Goal: Task Accomplishment & Management: Manage account settings

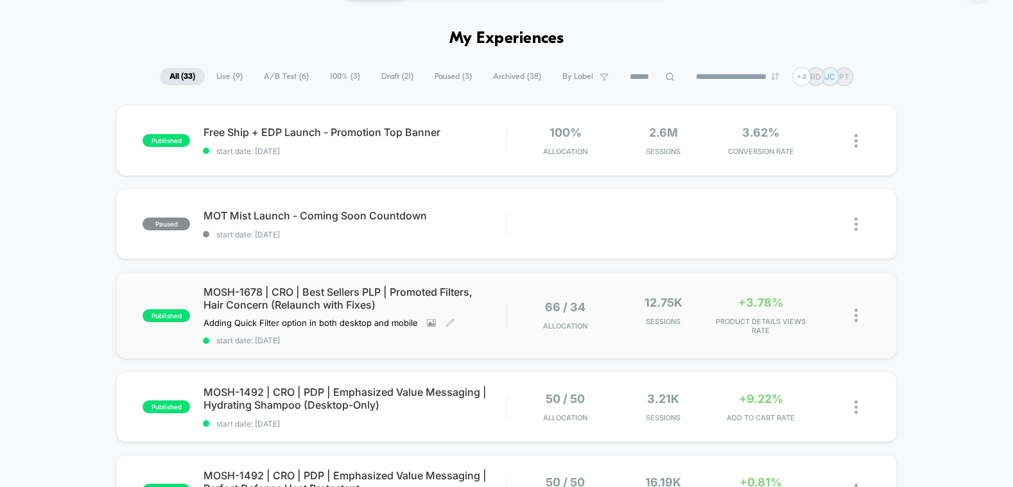
click at [339, 296] on span "MOSH-1678 | CRO | Best Sellers PLP | Promoted Filters, Hair Concern (Relaunch w…" at bounding box center [354, 299] width 303 height 26
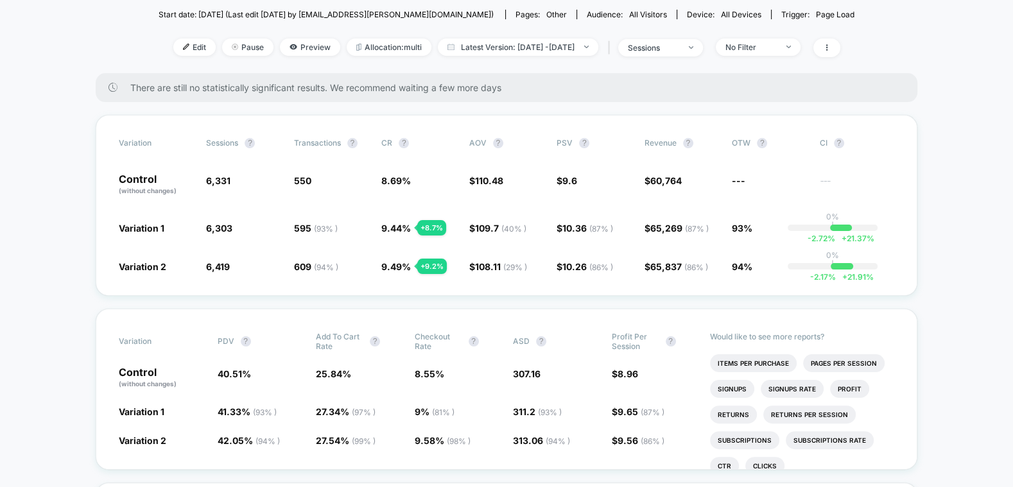
scroll to position [139, 0]
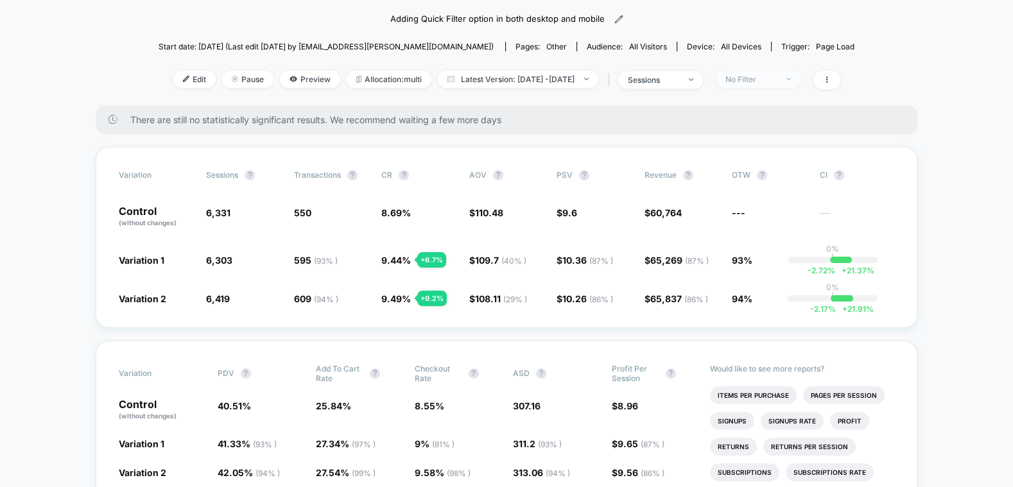
click at [800, 81] on span "No Filter" at bounding box center [757, 79] width 85 height 17
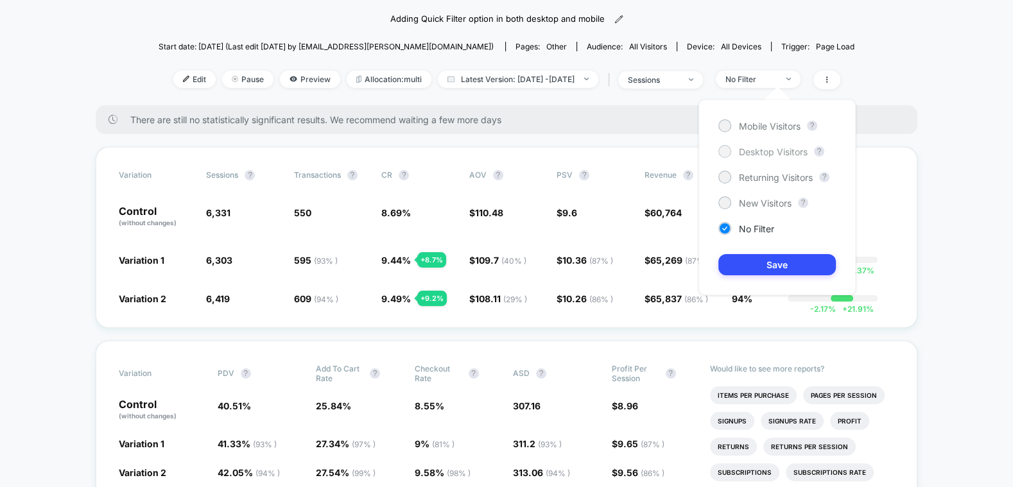
click at [796, 146] on span "Desktop Visitors" at bounding box center [773, 151] width 69 height 11
click at [786, 270] on button "Save" at bounding box center [776, 264] width 117 height 21
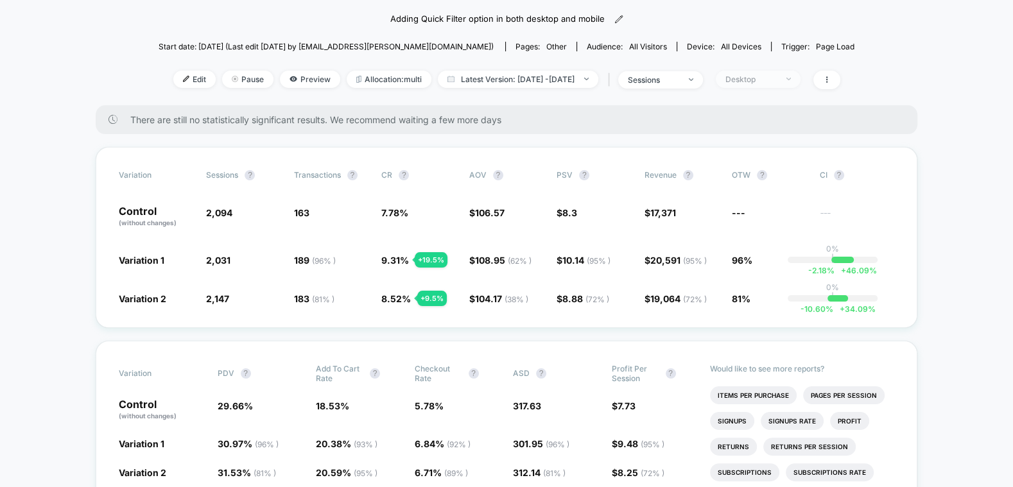
click at [785, 84] on span "Desktop" at bounding box center [757, 79] width 85 height 17
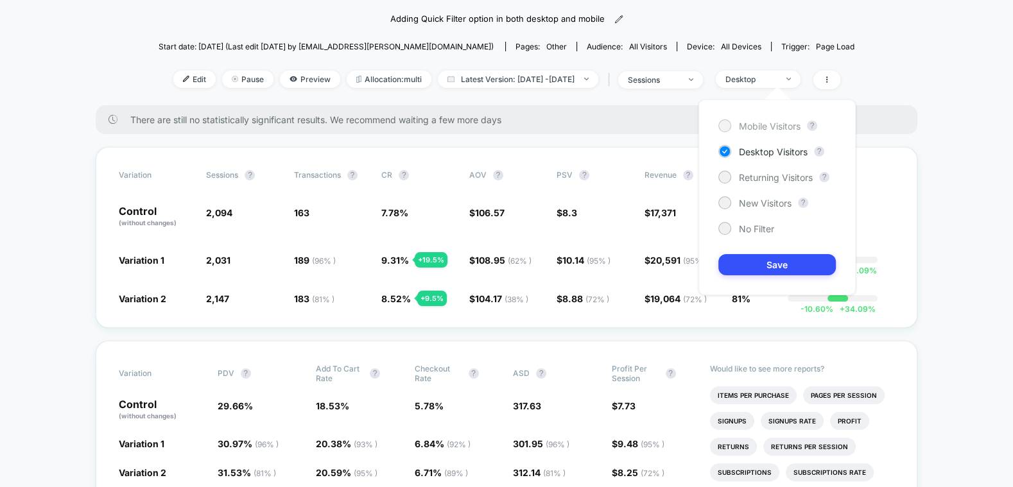
click at [778, 124] on span "Mobile Visitors" at bounding box center [770, 126] width 62 height 11
click at [772, 261] on button "Save" at bounding box center [776, 264] width 117 height 21
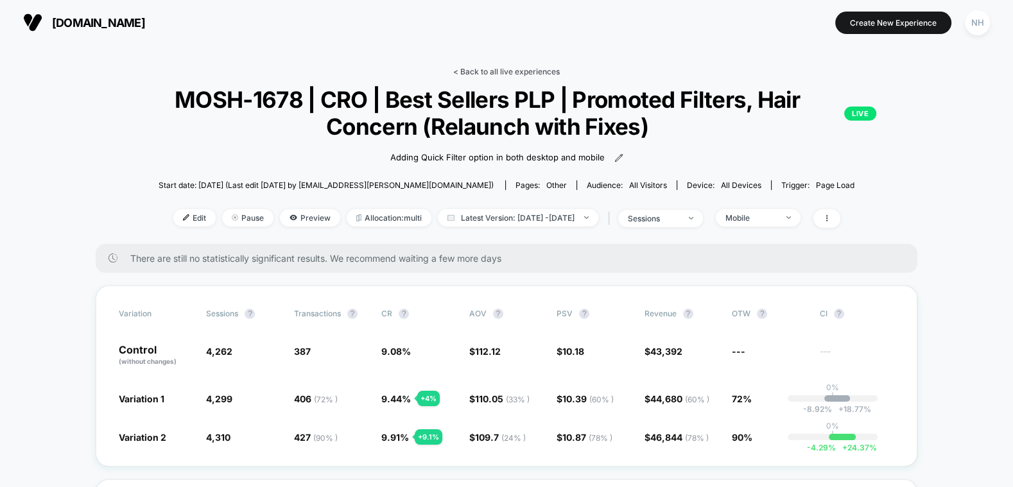
click at [518, 67] on link "< Back to all live experiences" at bounding box center [506, 72] width 107 height 10
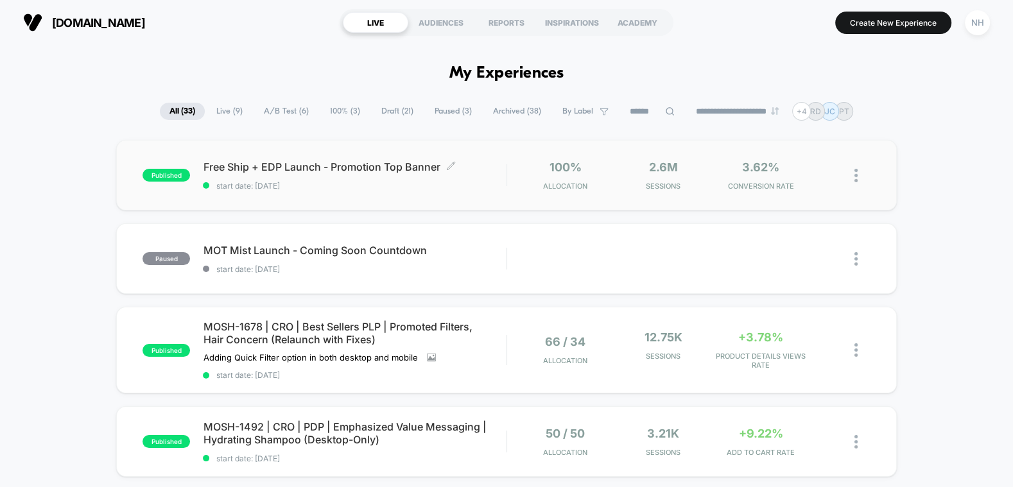
scroll to position [181, 0]
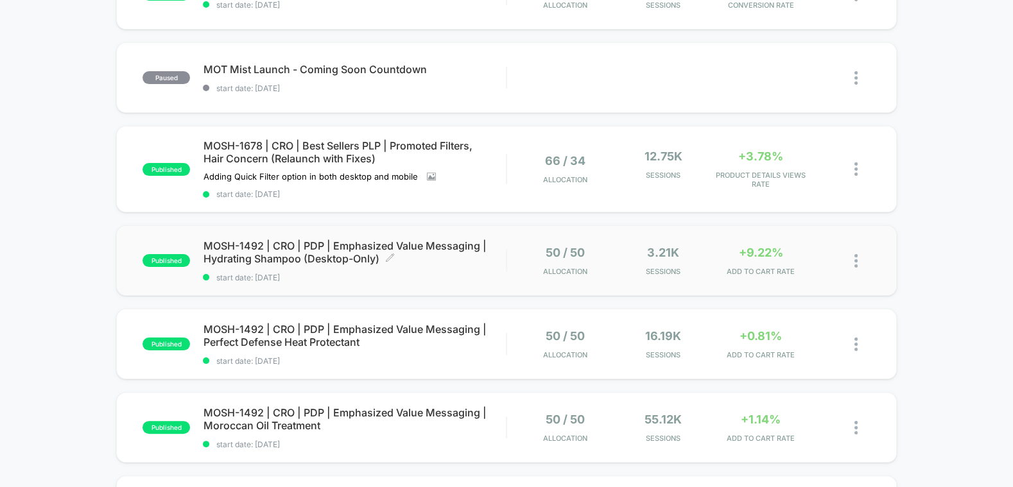
click at [430, 239] on span "MOSH-1492 | CRO | PDP | Emphasized Value Messaging | Hydrating Shampoo (Desktop…" at bounding box center [354, 252] width 303 height 26
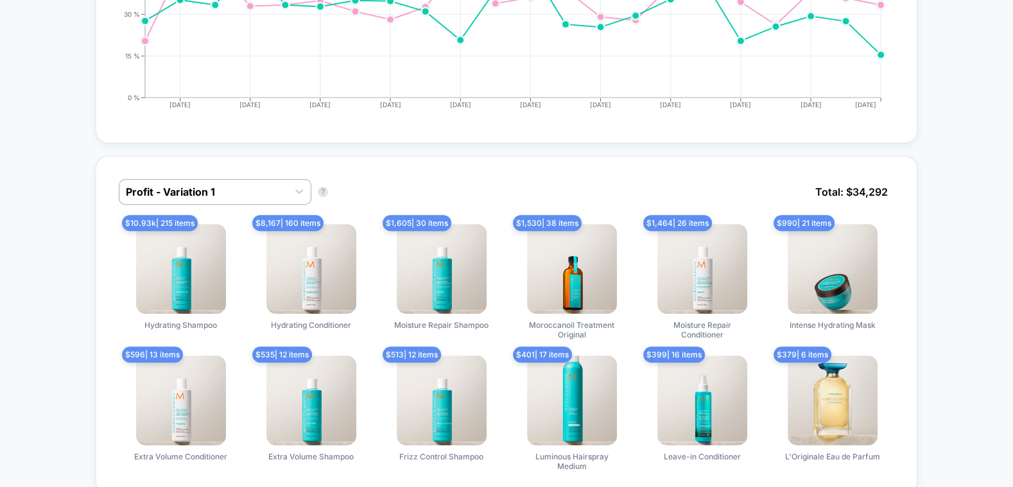
scroll to position [751, 0]
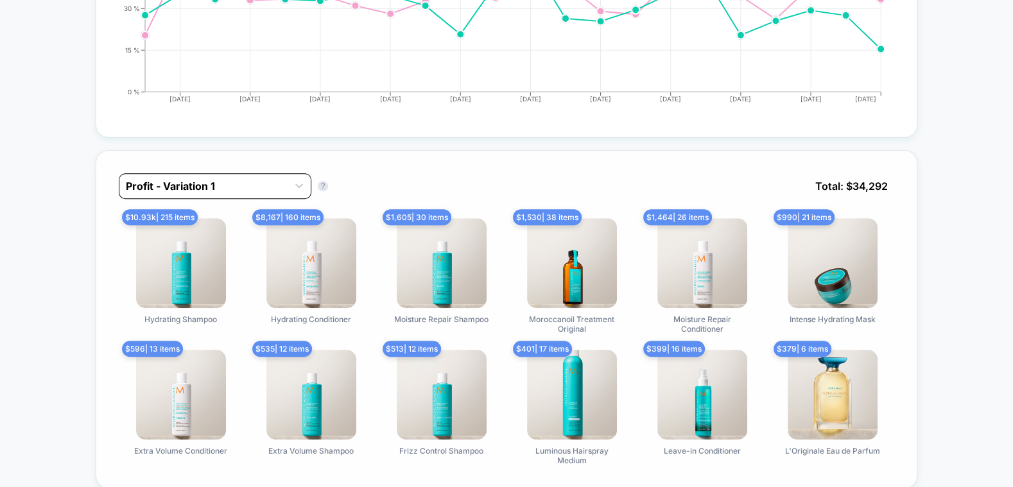
click at [269, 182] on div at bounding box center [203, 185] width 155 height 15
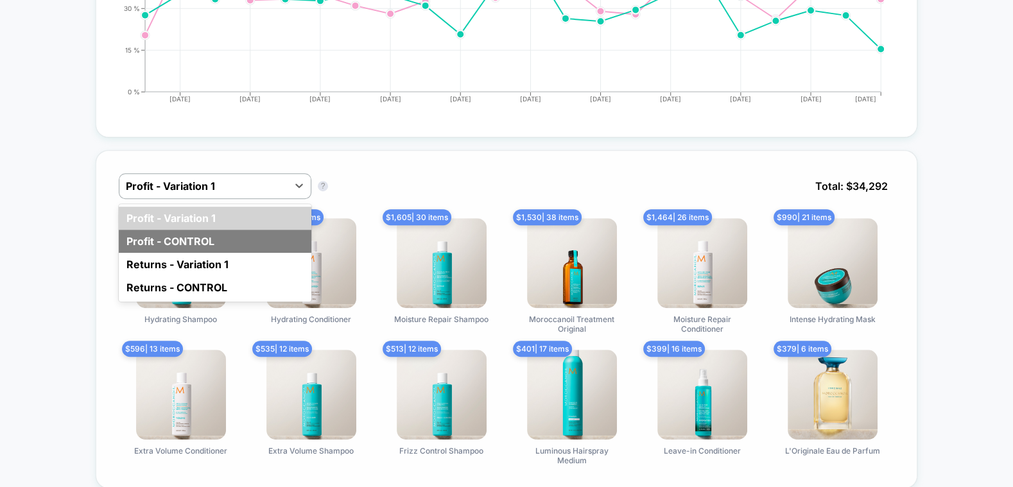
click at [249, 237] on div "Profit - CONTROL" at bounding box center [215, 241] width 193 height 23
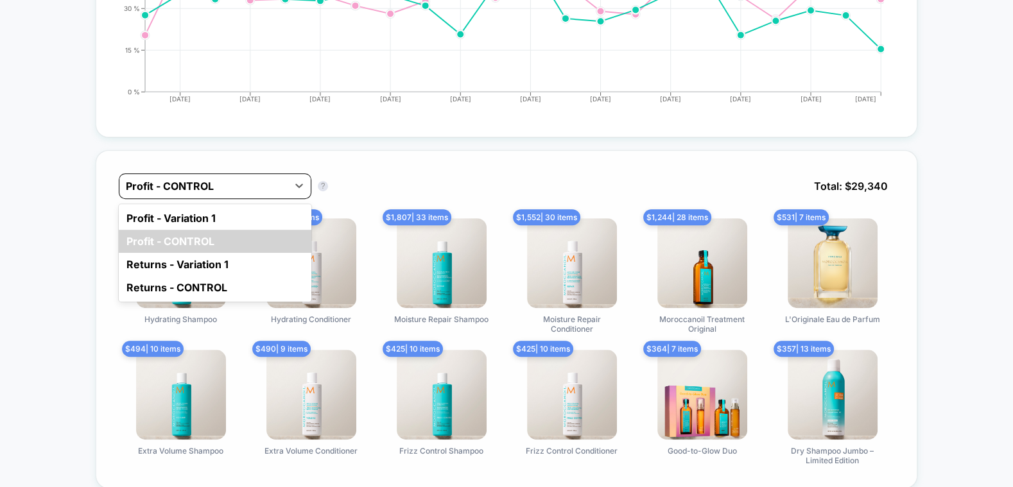
click at [273, 180] on div at bounding box center [203, 185] width 155 height 15
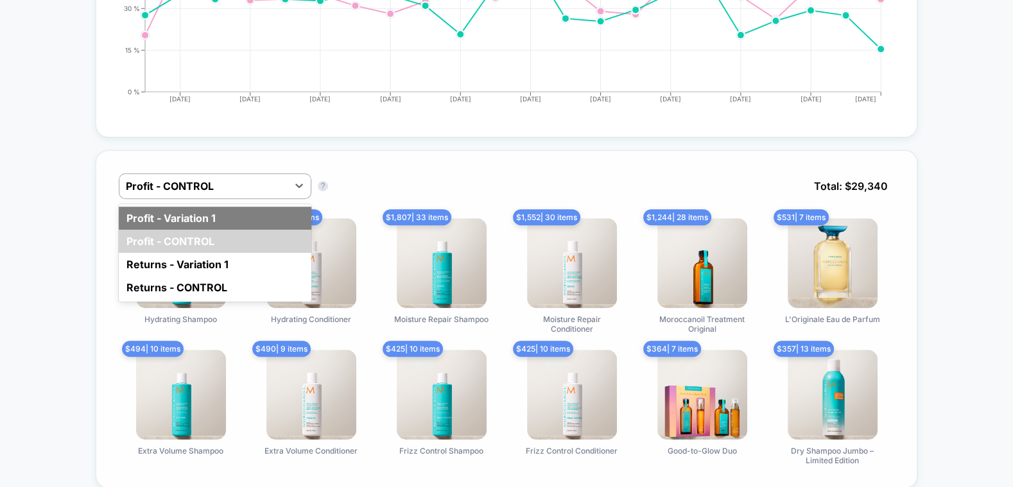
click at [250, 221] on div "Profit - Variation 1" at bounding box center [215, 218] width 193 height 23
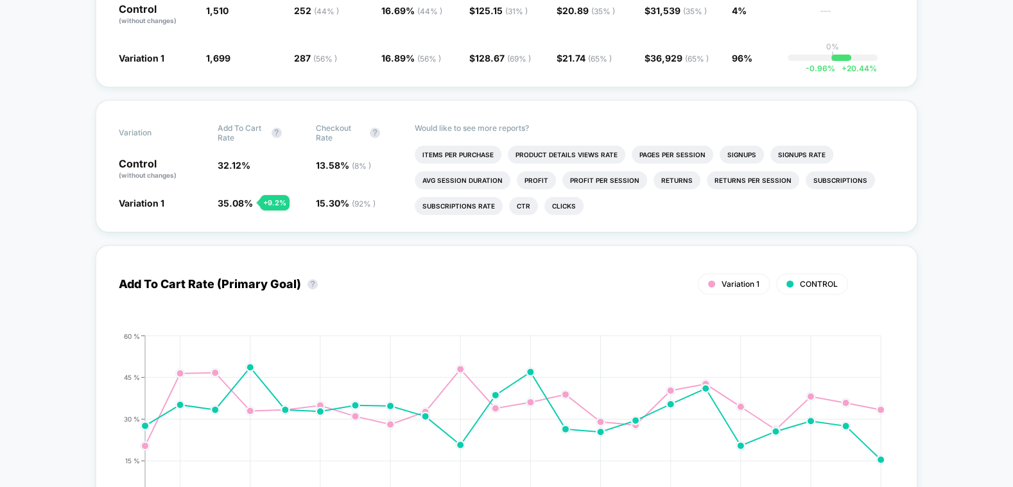
scroll to position [0, 0]
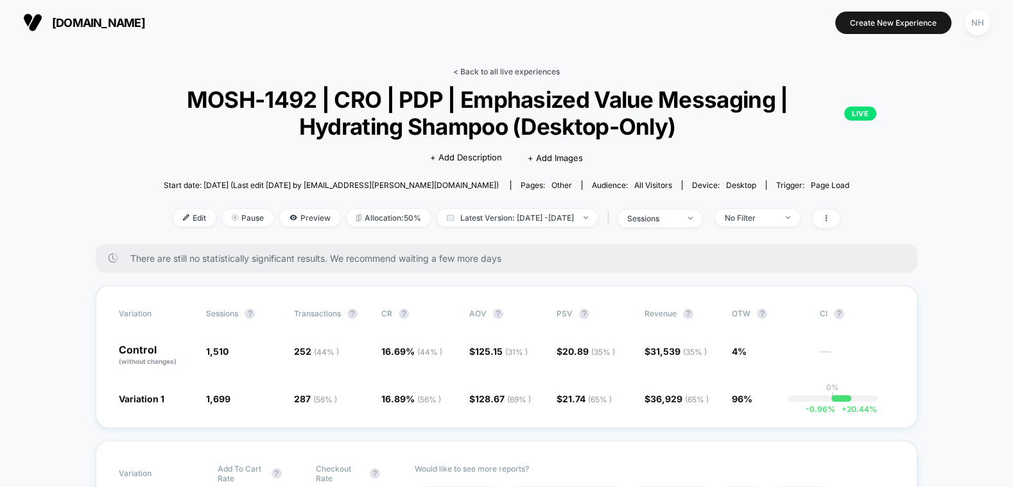
click at [519, 67] on link "< Back to all live experiences" at bounding box center [506, 72] width 107 height 10
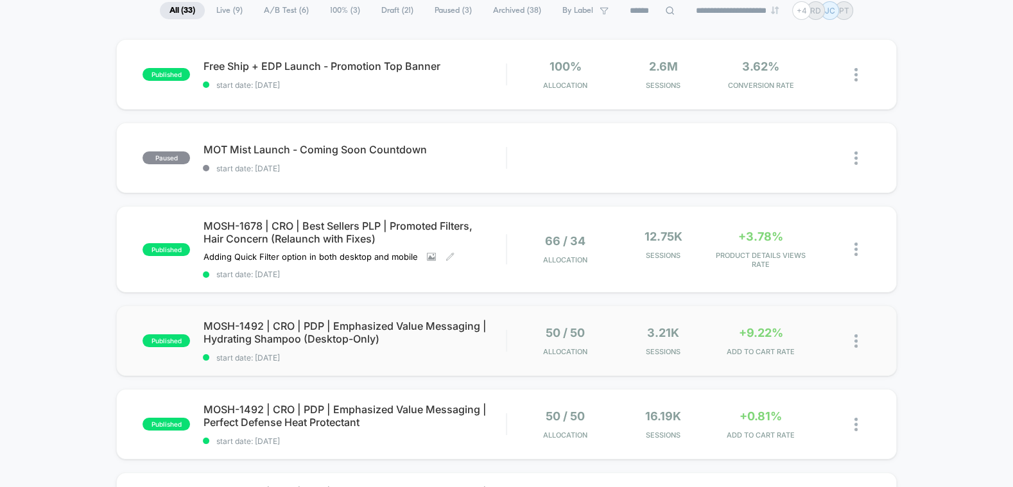
scroll to position [120, 0]
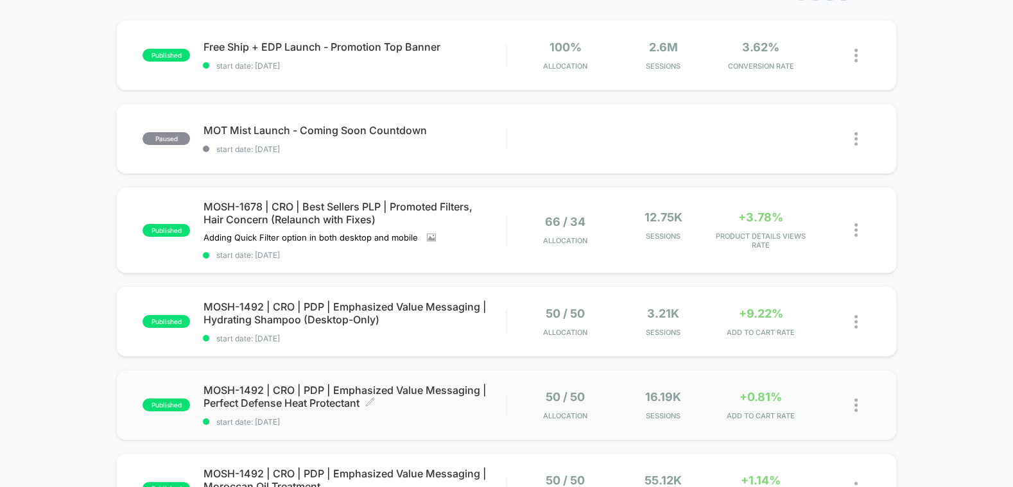
click at [328, 398] on span "MOSH-1492 | CRO | PDP | Emphasized Value Messaging | Perfect Defense Heat Prote…" at bounding box center [354, 397] width 303 height 26
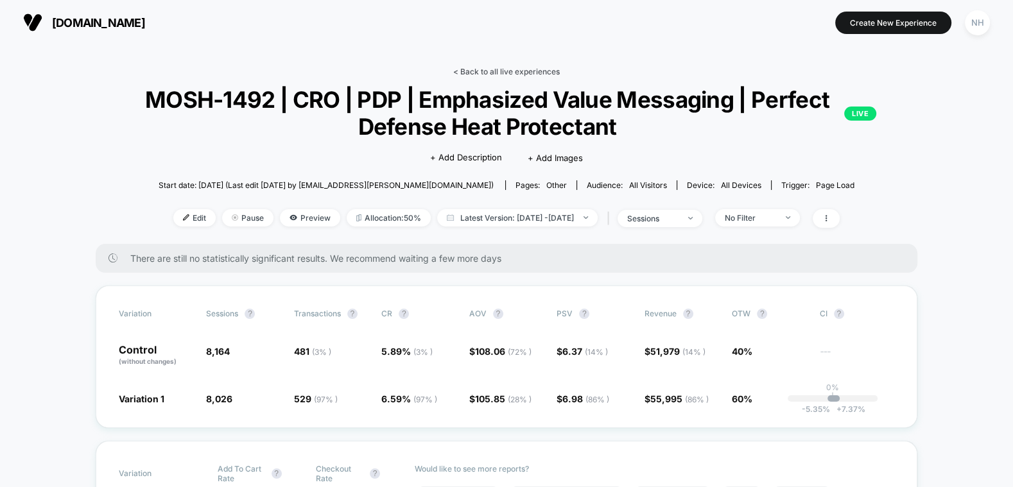
click at [508, 72] on link "< Back to all live experiences" at bounding box center [506, 72] width 107 height 10
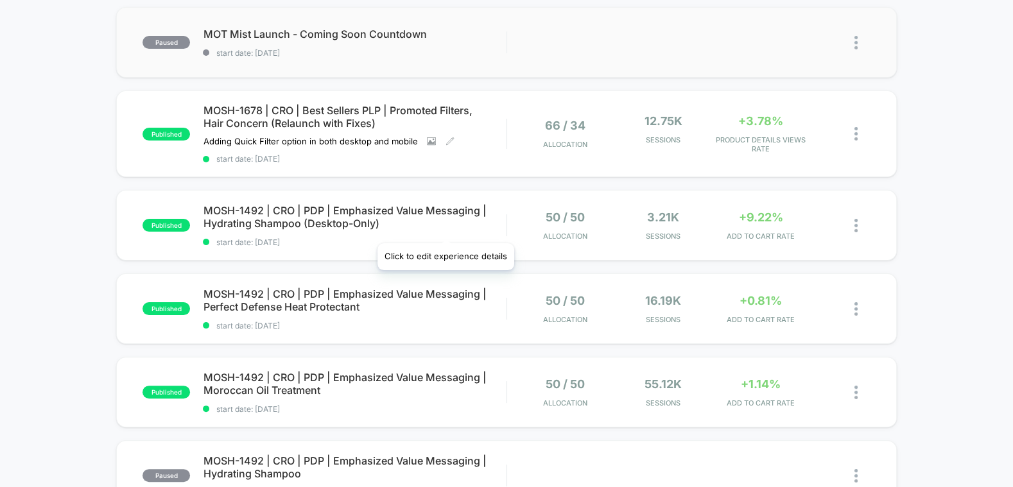
scroll to position [241, 0]
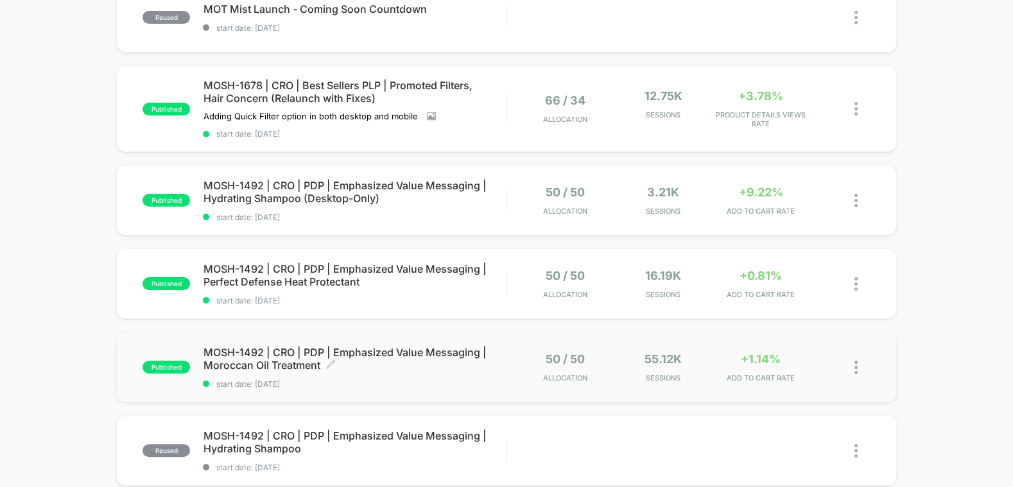
click at [408, 352] on span "MOSH-1492 | CRO | PDP | Emphasized Value Messaging | Moroccan Oil Treatment Cli…" at bounding box center [354, 359] width 303 height 26
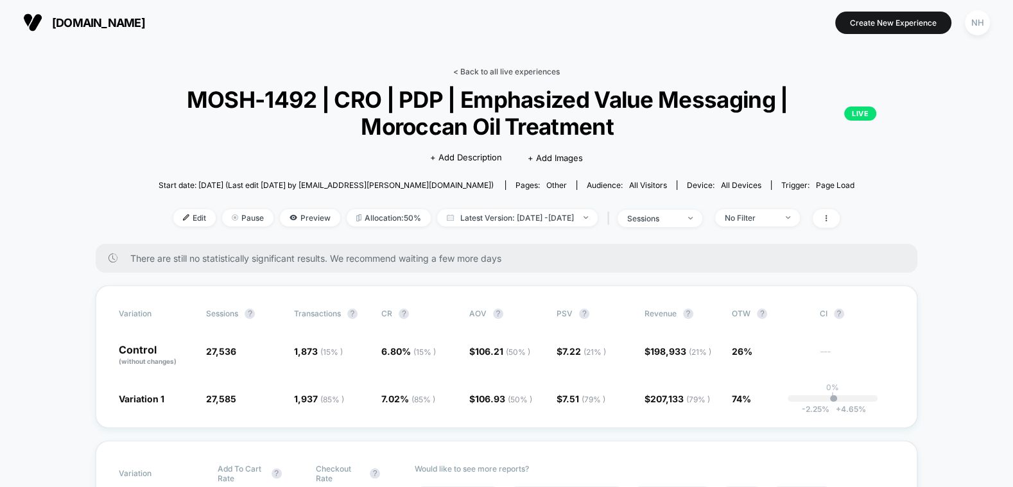
click at [502, 69] on link "< Back to all live experiences" at bounding box center [506, 72] width 107 height 10
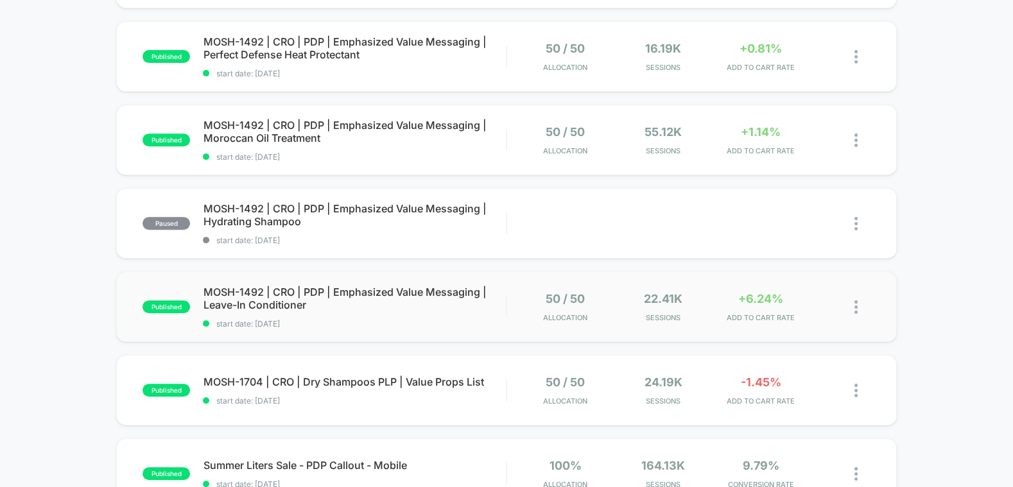
scroll to position [480, 0]
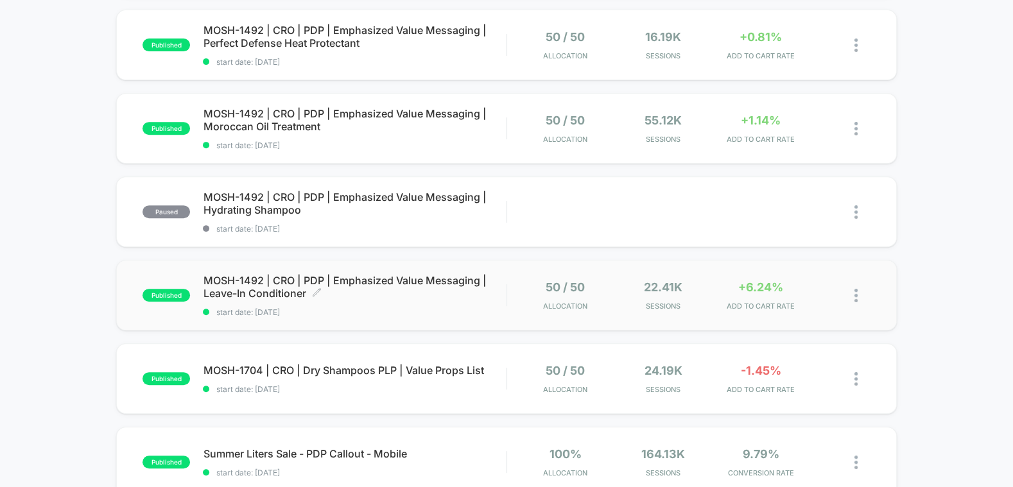
click at [385, 284] on span "MOSH-1492 | CRO | PDP | Emphasized Value Messaging | Leave-In Conditioner Click…" at bounding box center [354, 287] width 303 height 26
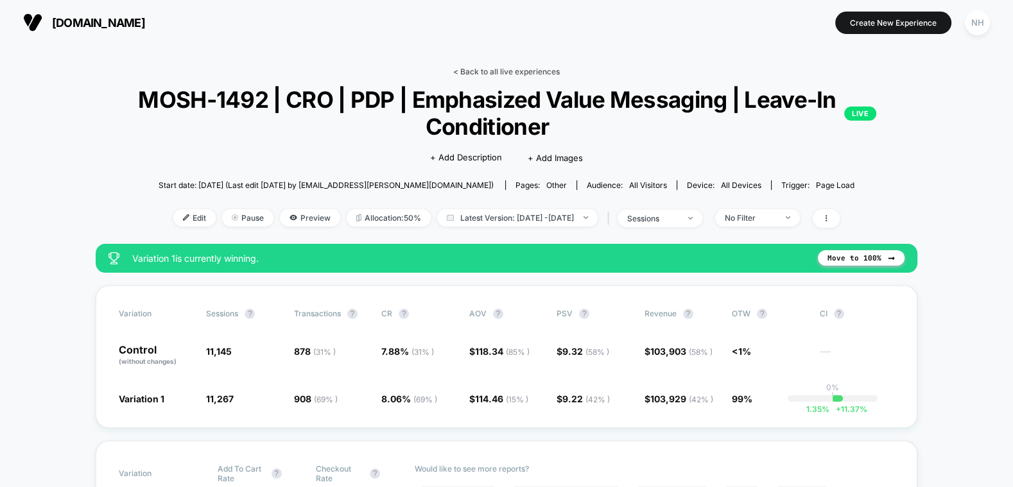
click at [540, 76] on link "< Back to all live experiences" at bounding box center [506, 72] width 107 height 10
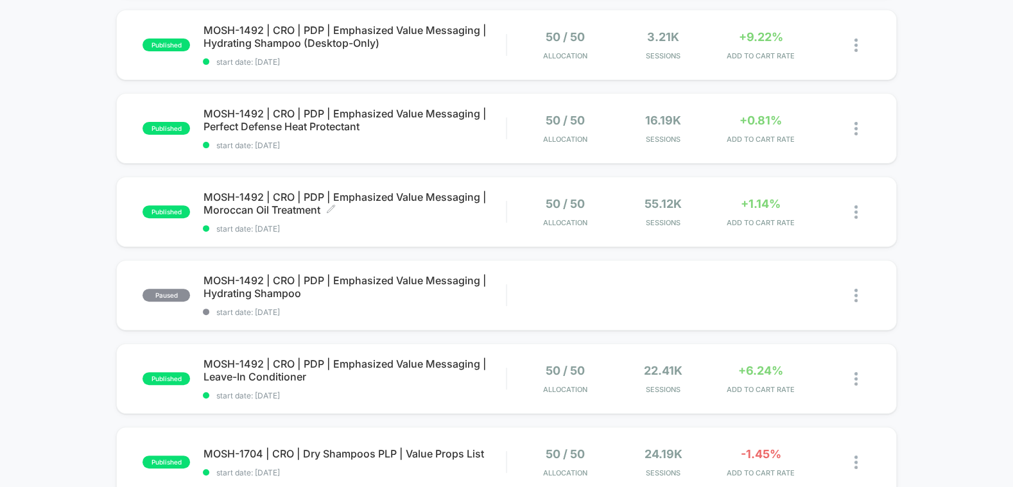
scroll to position [515, 0]
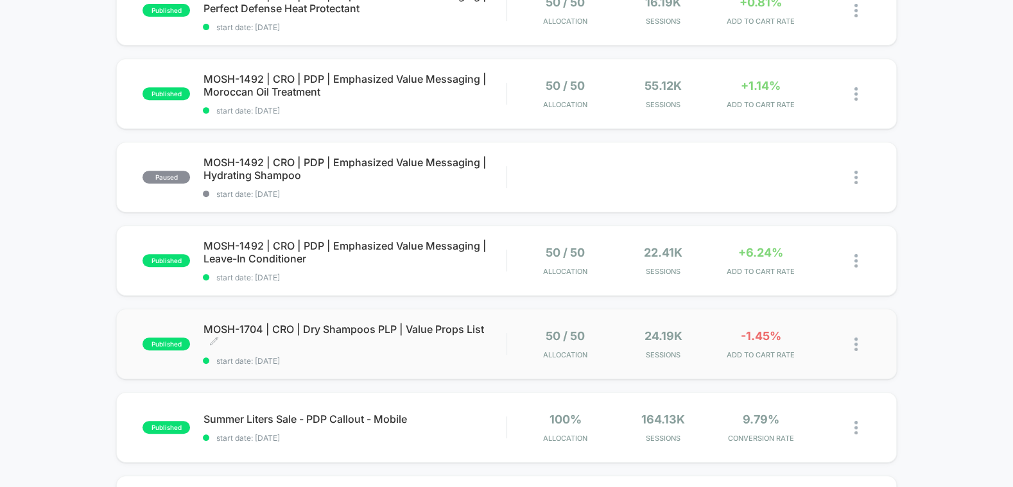
click at [357, 331] on span "MOSH-1704 | CRO | Dry Shampoos PLP | Value Props List Click to edit experience …" at bounding box center [354, 336] width 303 height 26
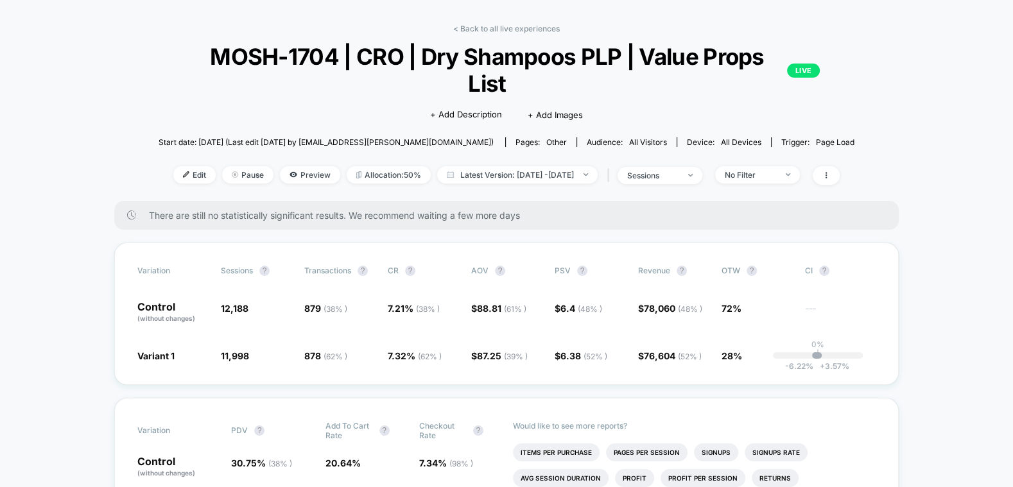
scroll to position [61, 0]
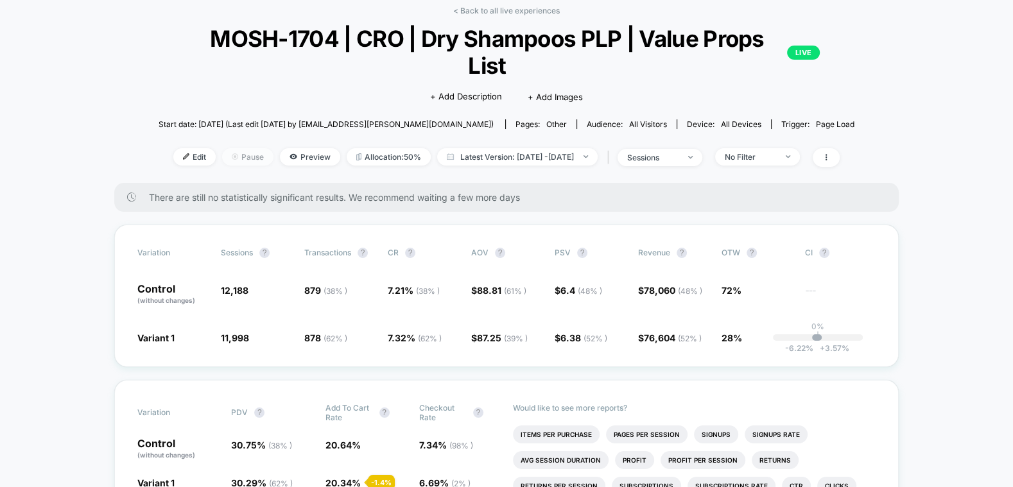
click at [222, 148] on span "Pause" at bounding box center [247, 156] width 51 height 17
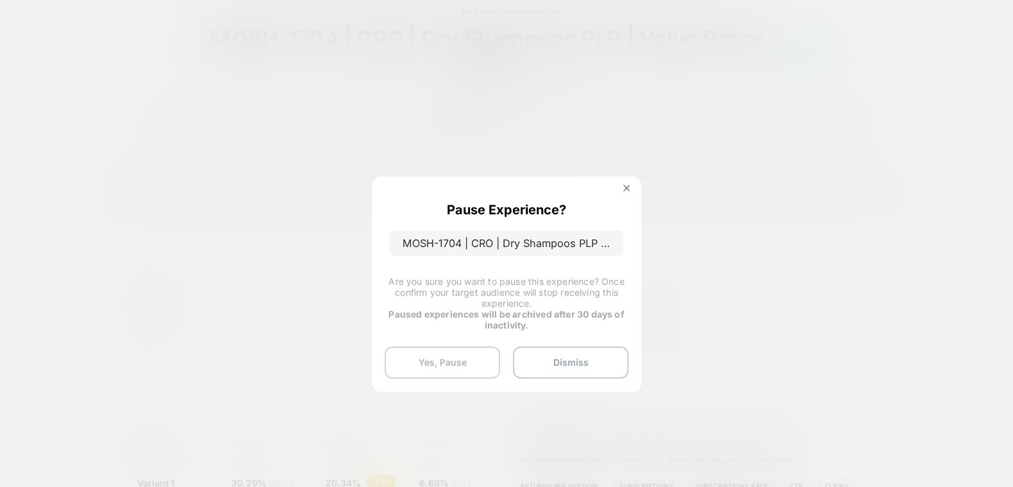
click at [452, 357] on button "Yes, Pause" at bounding box center [442, 363] width 116 height 32
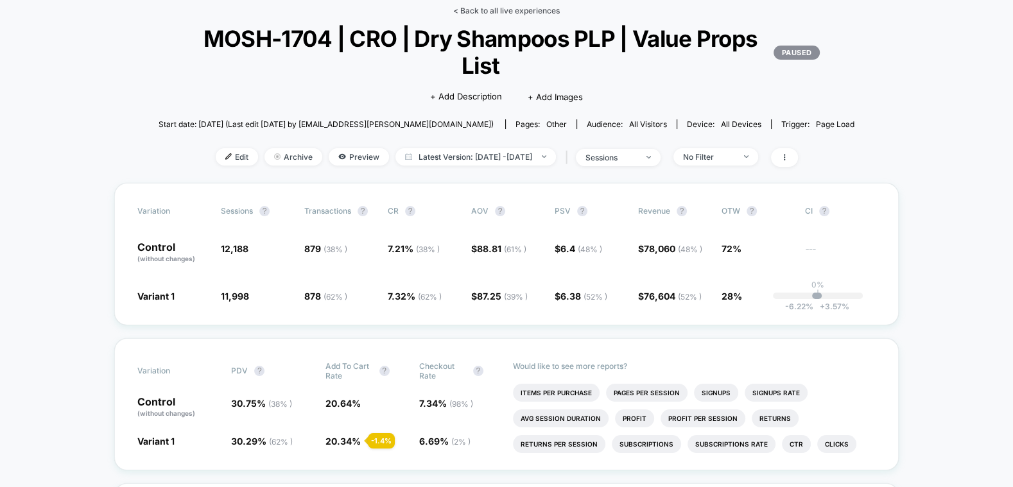
click at [498, 13] on link "< Back to all live experiences" at bounding box center [506, 11] width 107 height 10
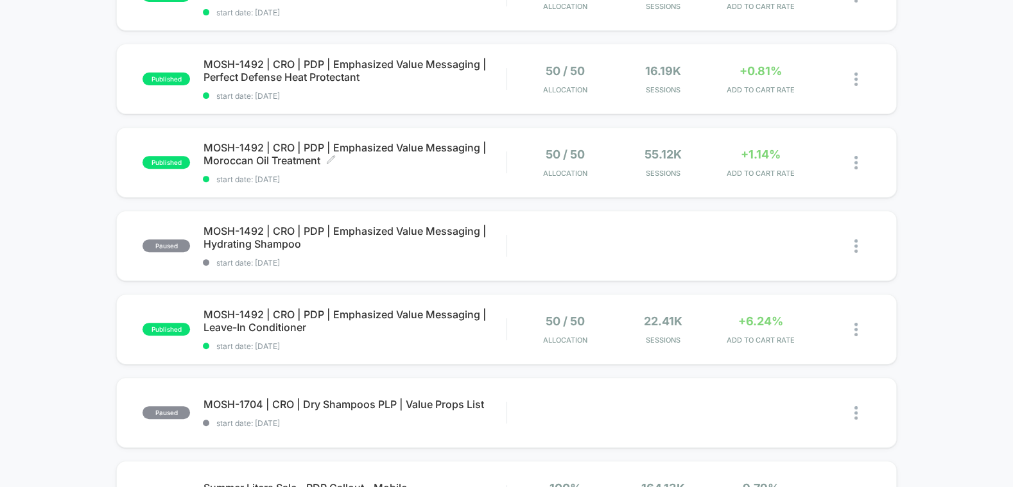
scroll to position [463, 0]
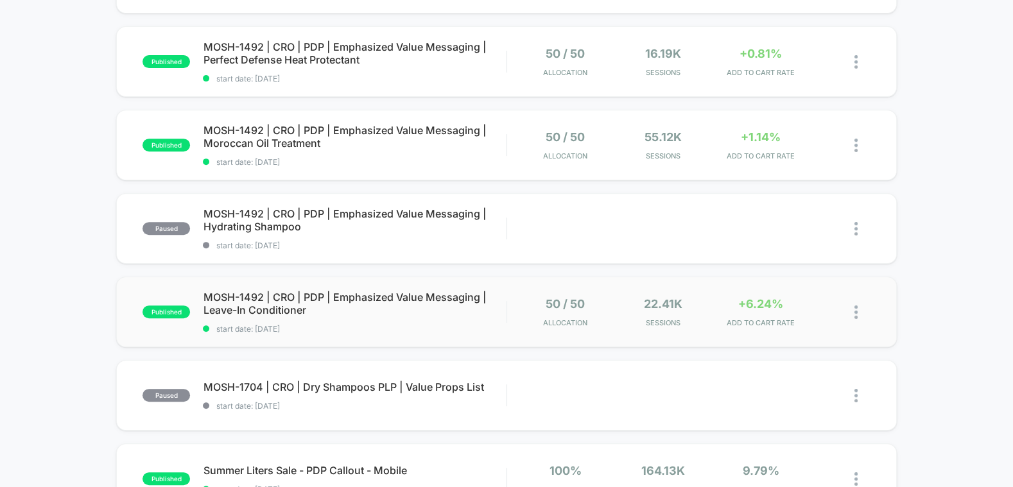
click at [412, 288] on div "published MOSH-1492 | CRO | PDP | Emphasized Value Messaging | Leave-In Conditi…" at bounding box center [506, 312] width 780 height 71
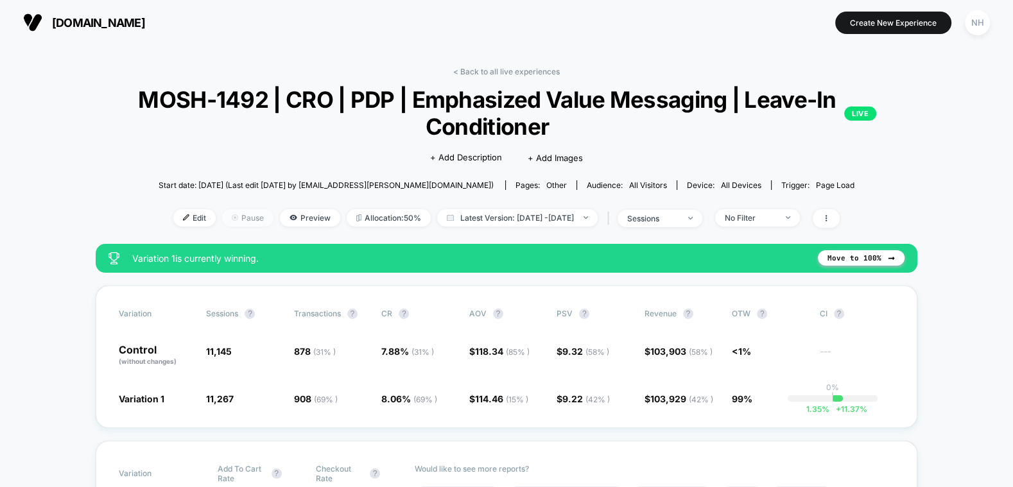
click at [232, 221] on span "Pause" at bounding box center [247, 217] width 51 height 17
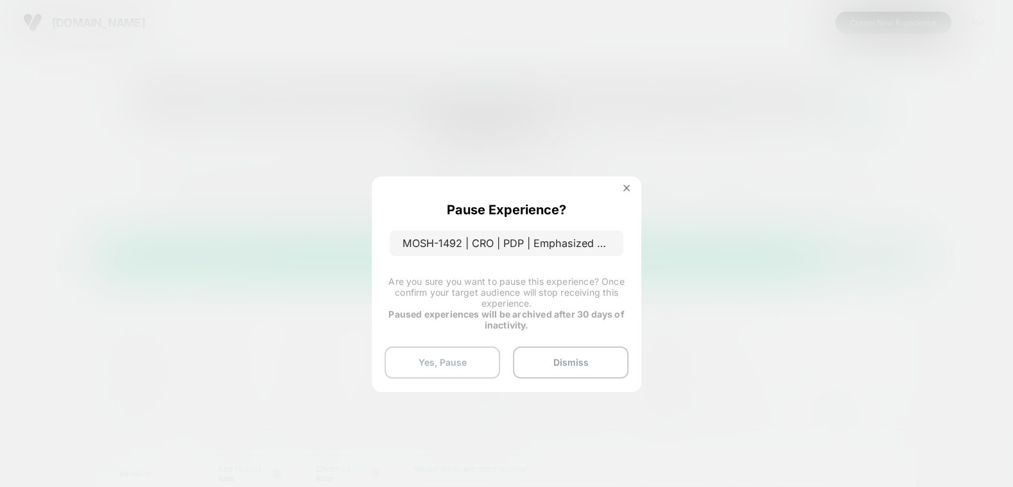
click at [459, 355] on button "Yes, Pause" at bounding box center [442, 363] width 116 height 32
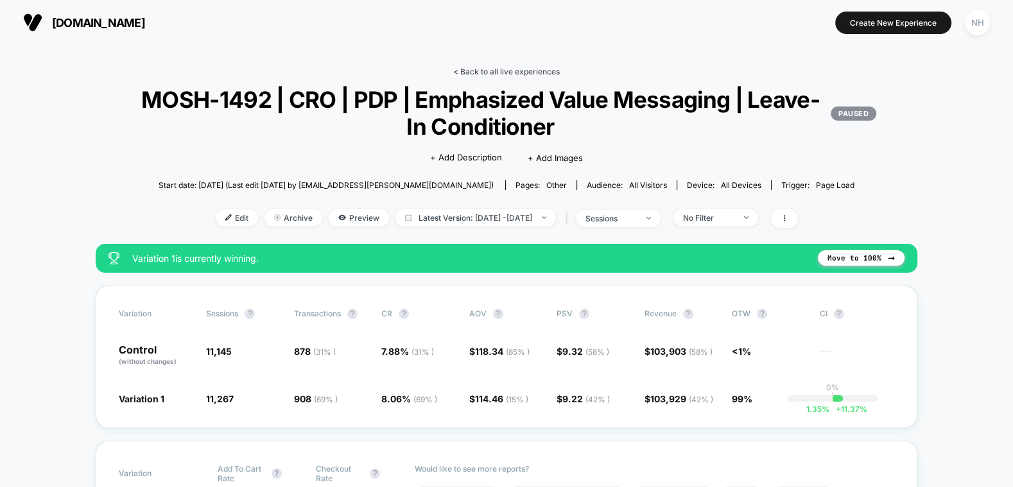
click at [505, 72] on link "< Back to all live experiences" at bounding box center [506, 72] width 107 height 10
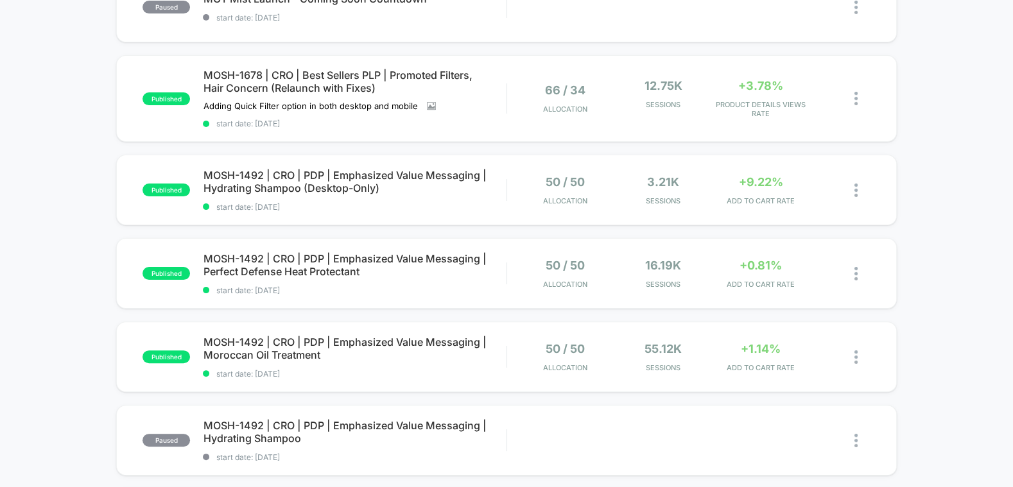
scroll to position [270, 0]
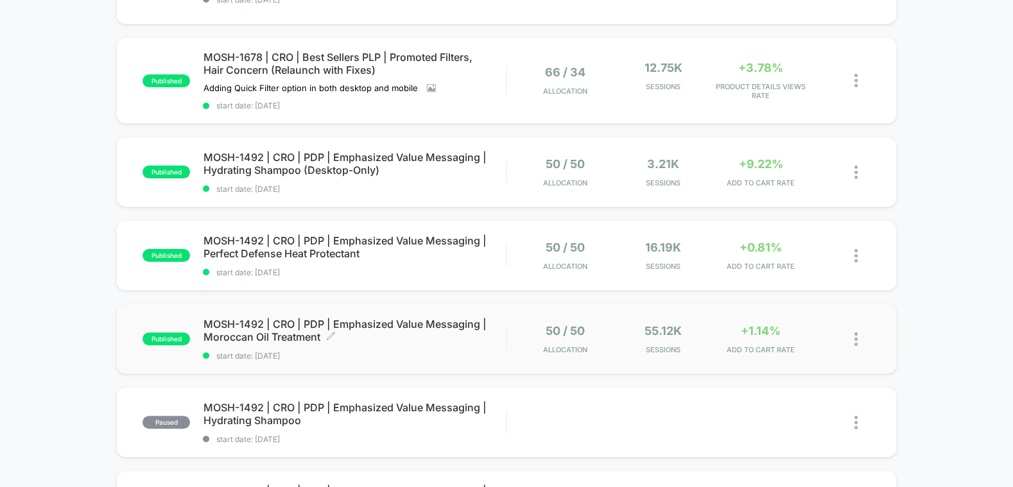
click at [291, 331] on span "MOSH-1492 | CRO | PDP | Emphasized Value Messaging | Moroccan Oil Treatment Cli…" at bounding box center [354, 331] width 303 height 26
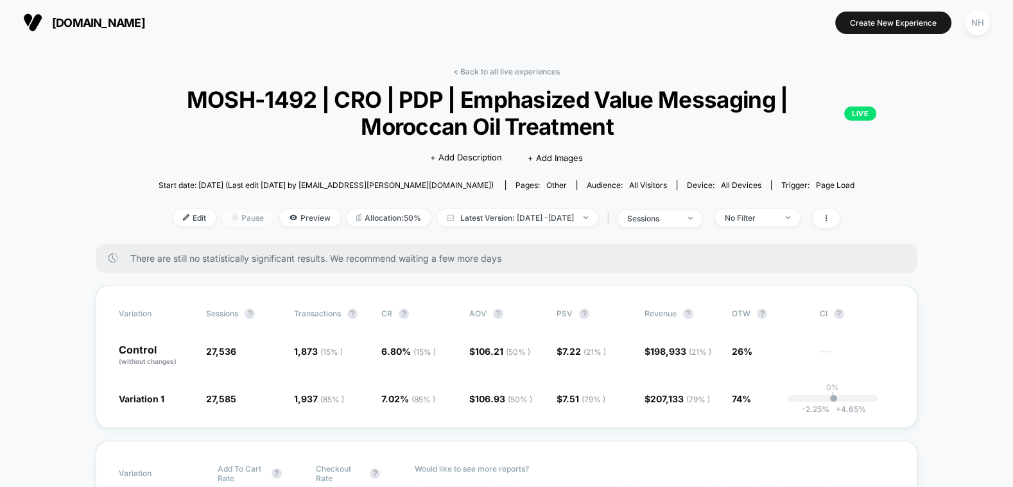
click at [237, 221] on span "Pause" at bounding box center [247, 217] width 51 height 17
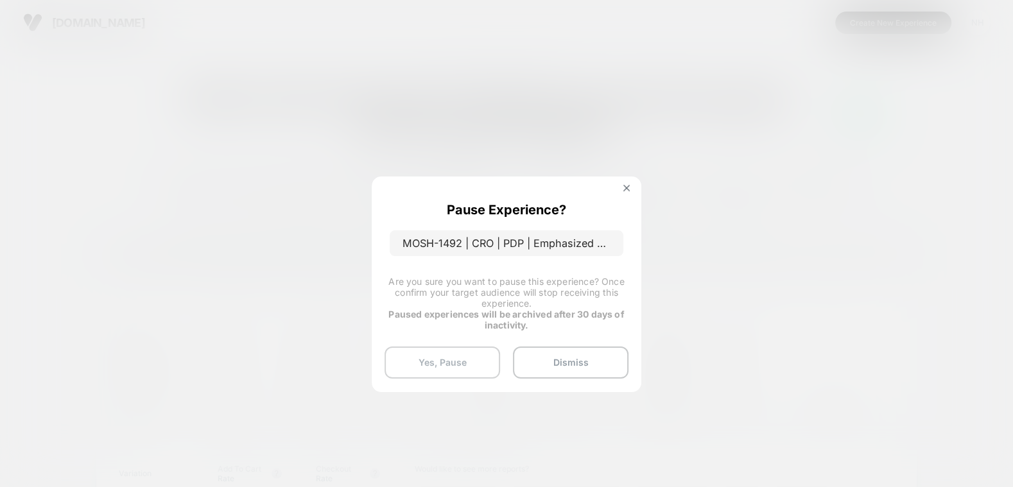
click at [457, 364] on button "Yes, Pause" at bounding box center [442, 363] width 116 height 32
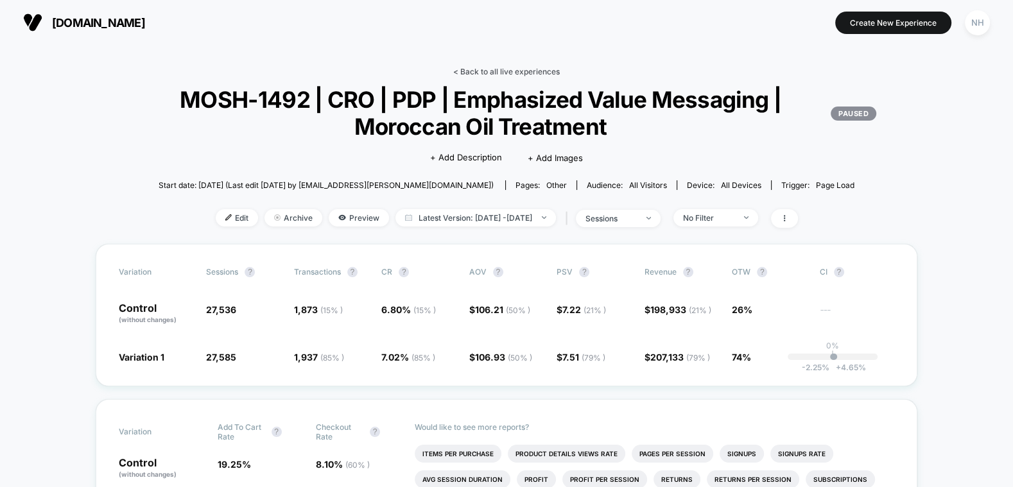
click at [480, 70] on link "< Back to all live experiences" at bounding box center [506, 72] width 107 height 10
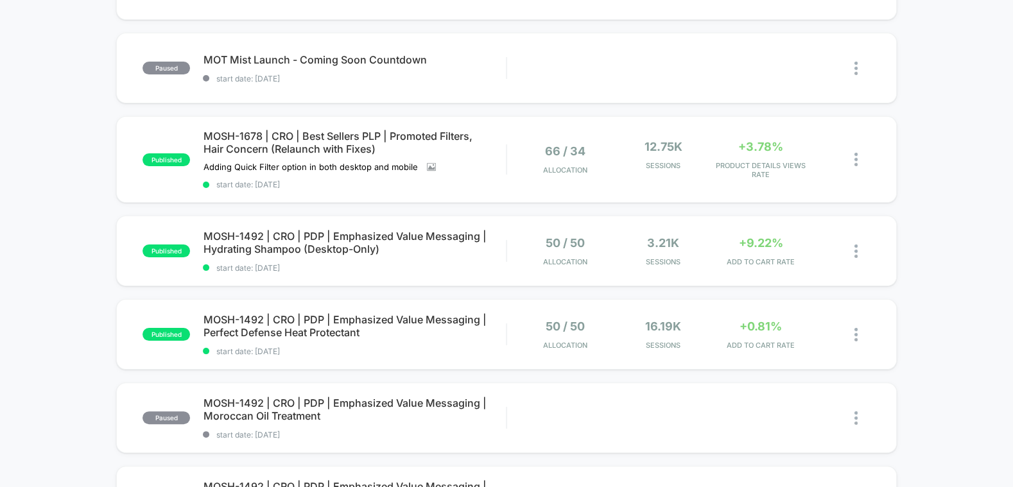
scroll to position [246, 0]
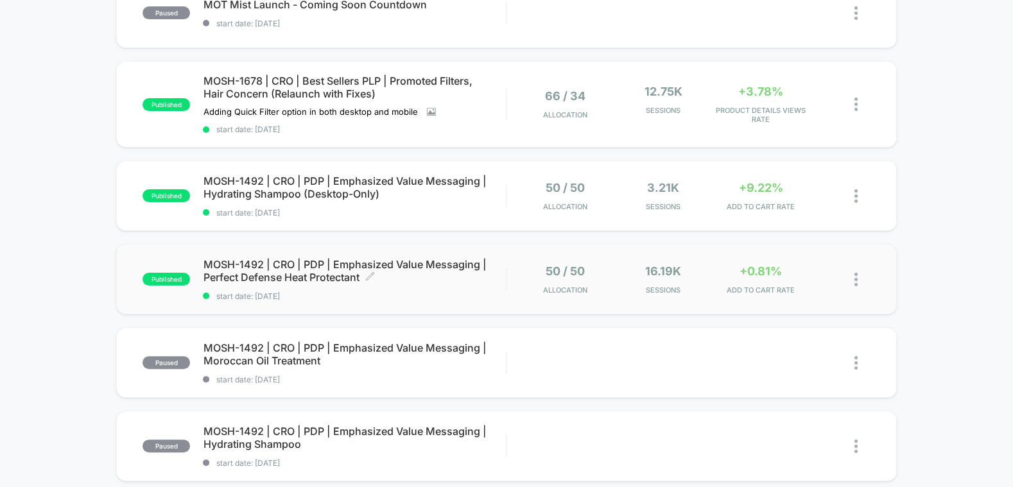
click at [304, 268] on span "MOSH-1492 | CRO | PDP | Emphasized Value Messaging | Perfect Defense Heat Prote…" at bounding box center [354, 271] width 303 height 26
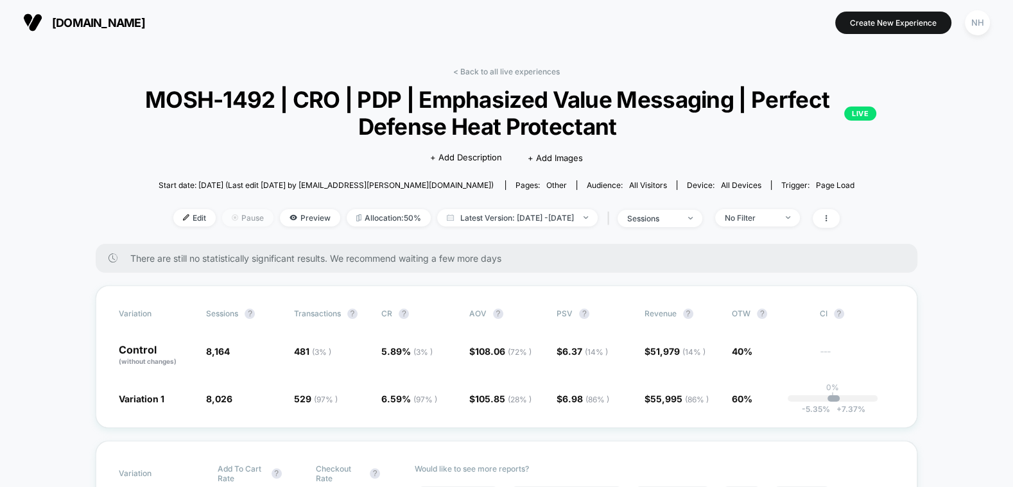
click at [224, 220] on span "Pause" at bounding box center [247, 217] width 51 height 17
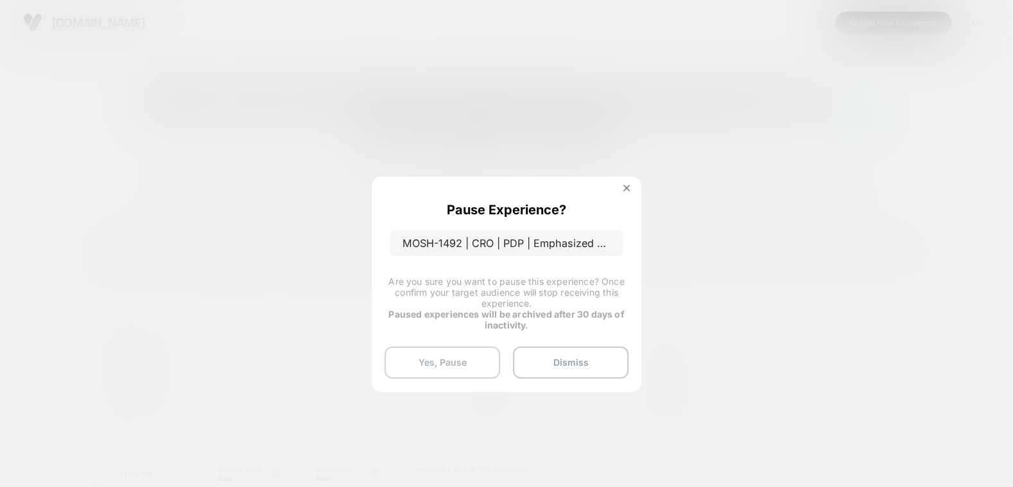
click at [459, 368] on button "Yes, Pause" at bounding box center [442, 363] width 116 height 32
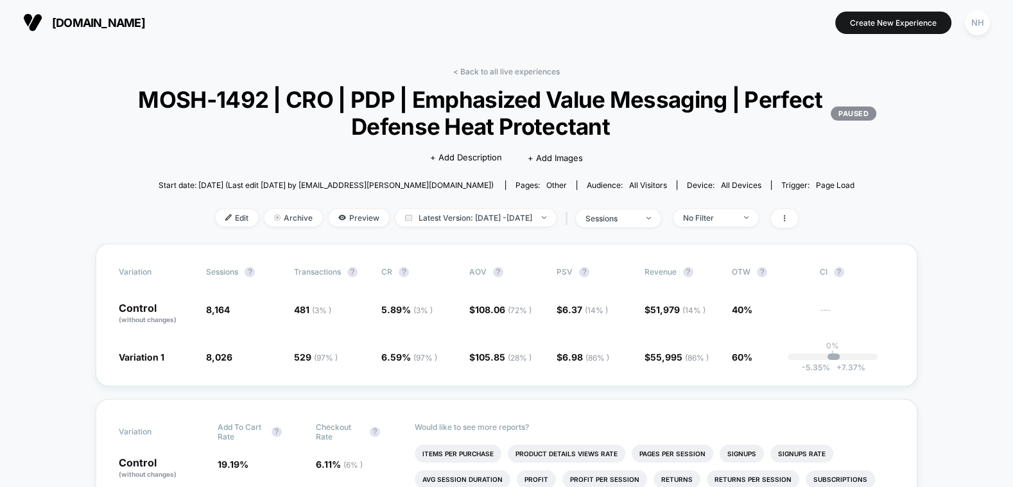
click at [497, 69] on link "< Back to all live experiences" at bounding box center [506, 72] width 107 height 10
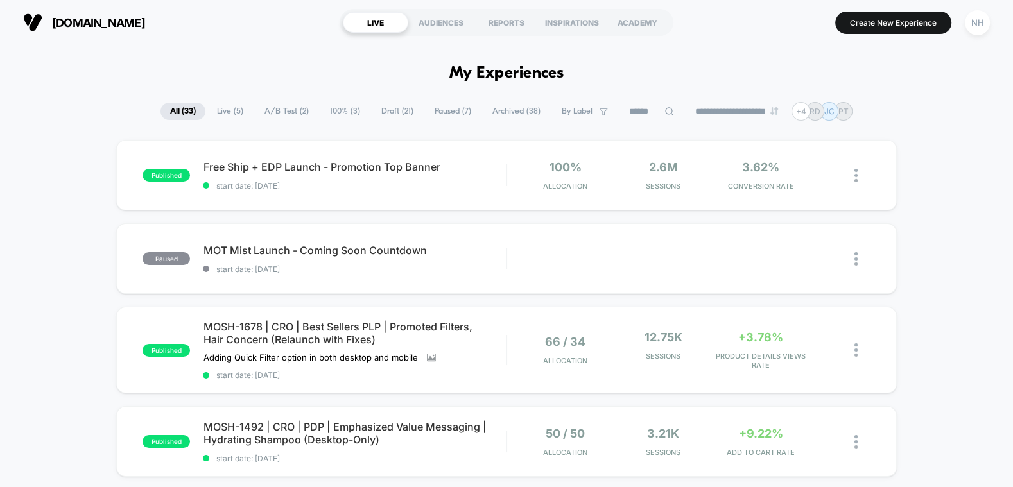
scroll to position [180, 0]
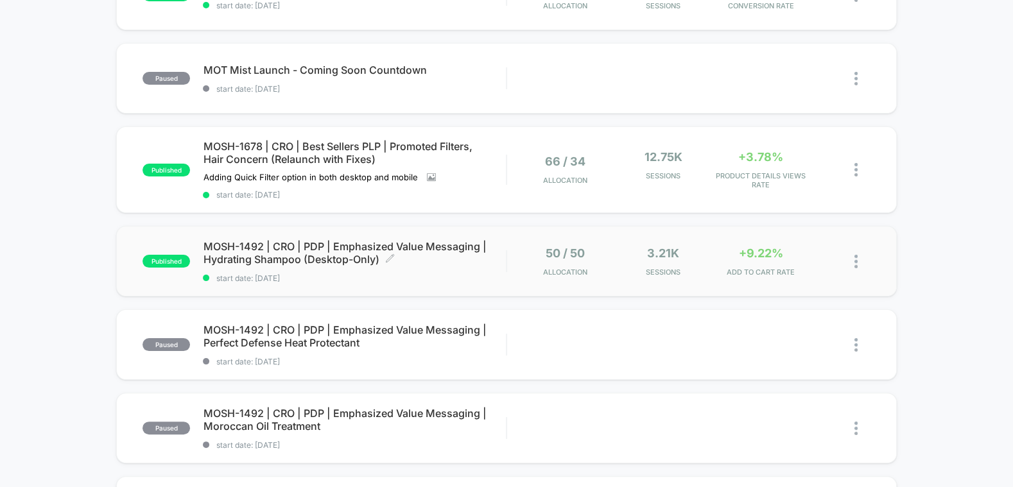
click at [311, 248] on span "MOSH-1492 | CRO | PDP | Emphasized Value Messaging | Hydrating Shampoo (Desktop…" at bounding box center [354, 253] width 303 height 26
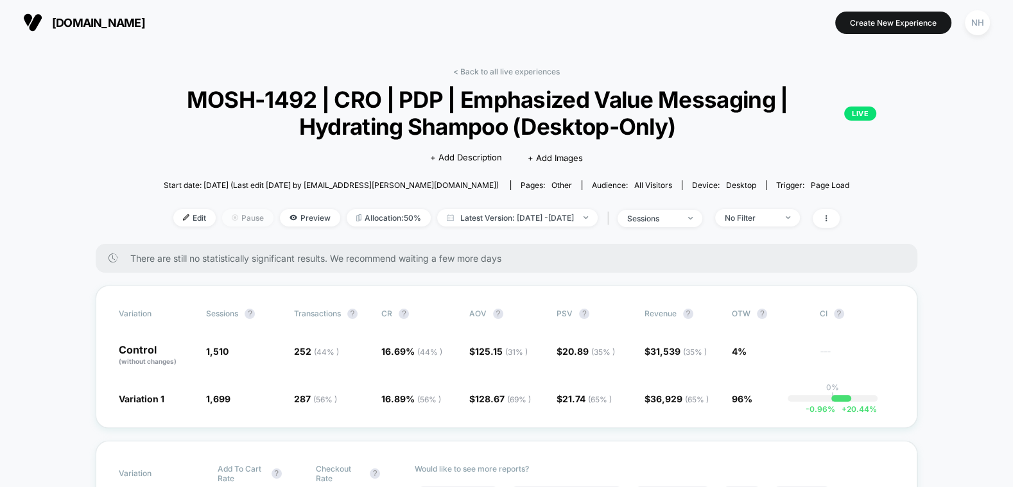
click at [236, 217] on span "Pause" at bounding box center [247, 217] width 51 height 17
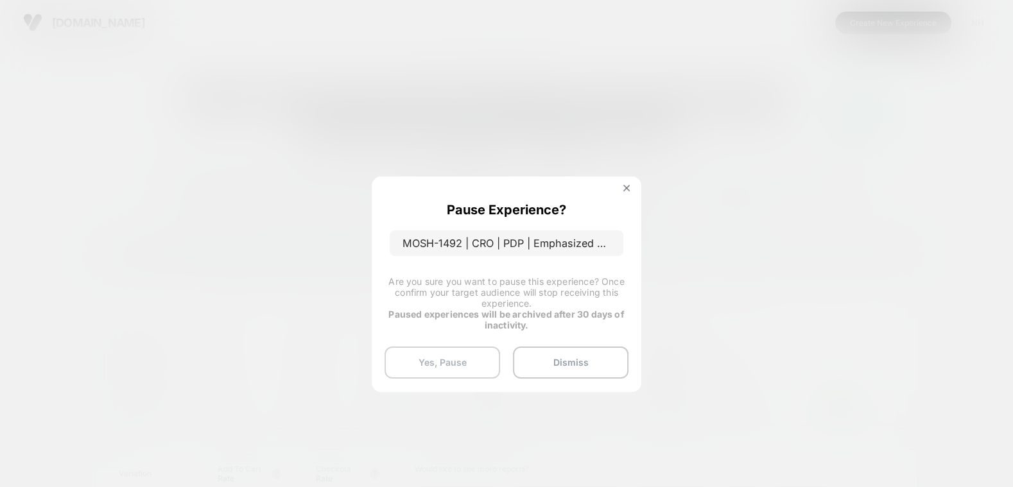
click at [467, 352] on button "Yes, Pause" at bounding box center [442, 363] width 116 height 32
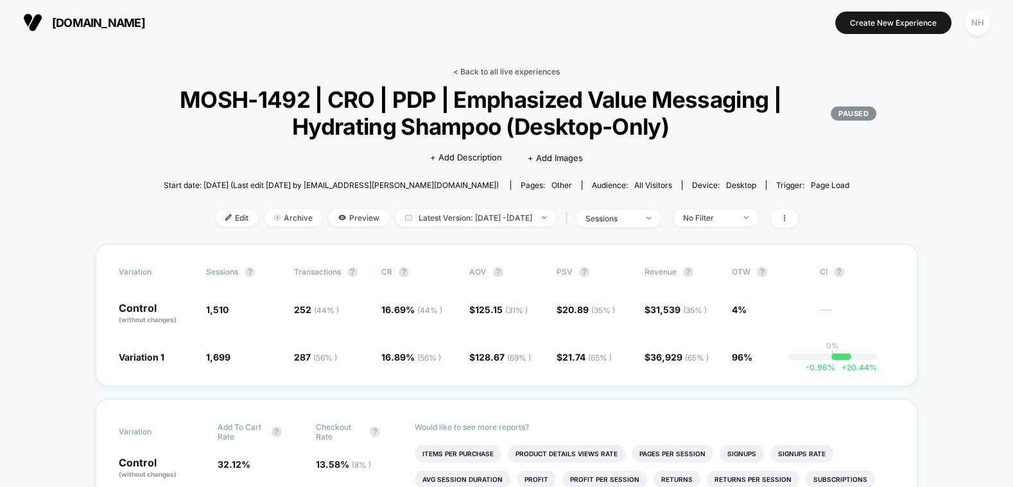
click at [486, 71] on link "< Back to all live experiences" at bounding box center [506, 72] width 107 height 10
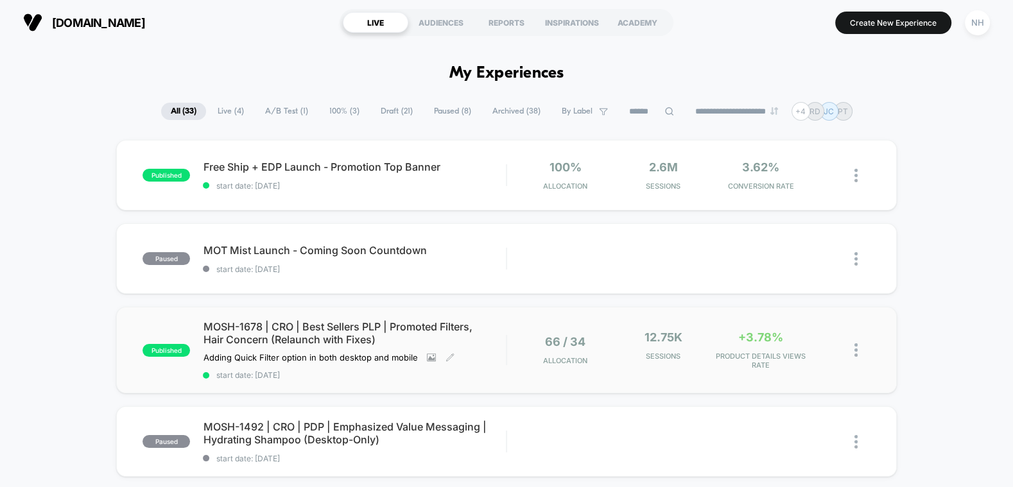
click at [279, 329] on span "MOSH-1678 | CRO | Best Sellers PLP | Promoted Filters, Hair Concern (Relaunch w…" at bounding box center [354, 333] width 303 height 26
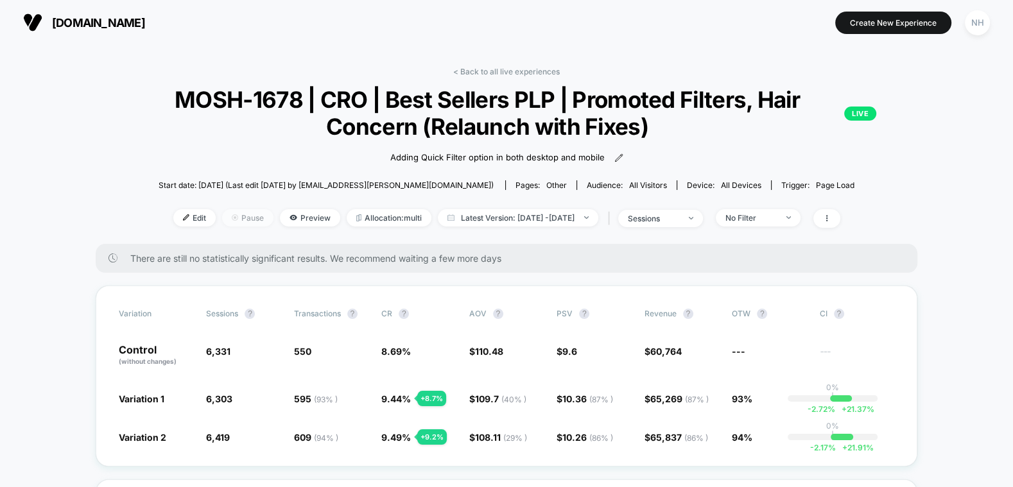
click at [244, 218] on span "Pause" at bounding box center [247, 217] width 51 height 17
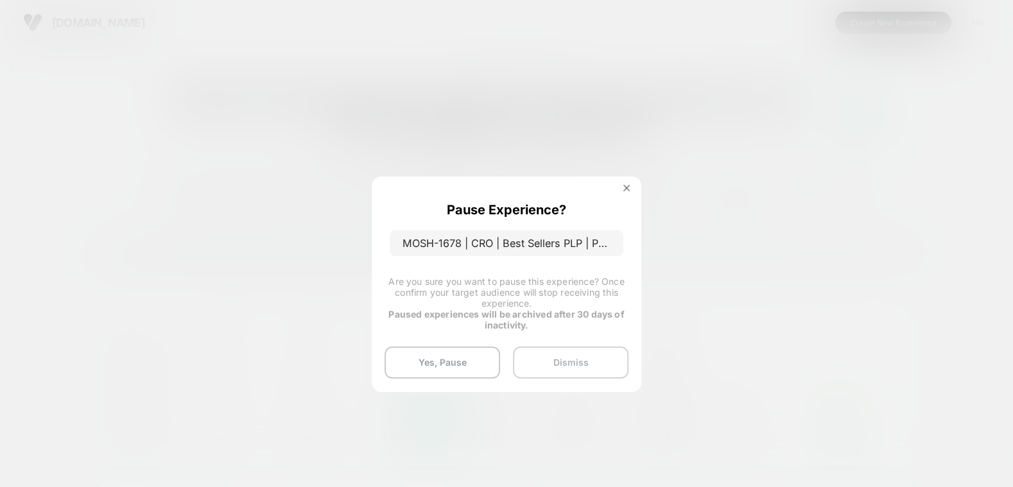
click at [578, 373] on button "Dismiss" at bounding box center [571, 363] width 116 height 32
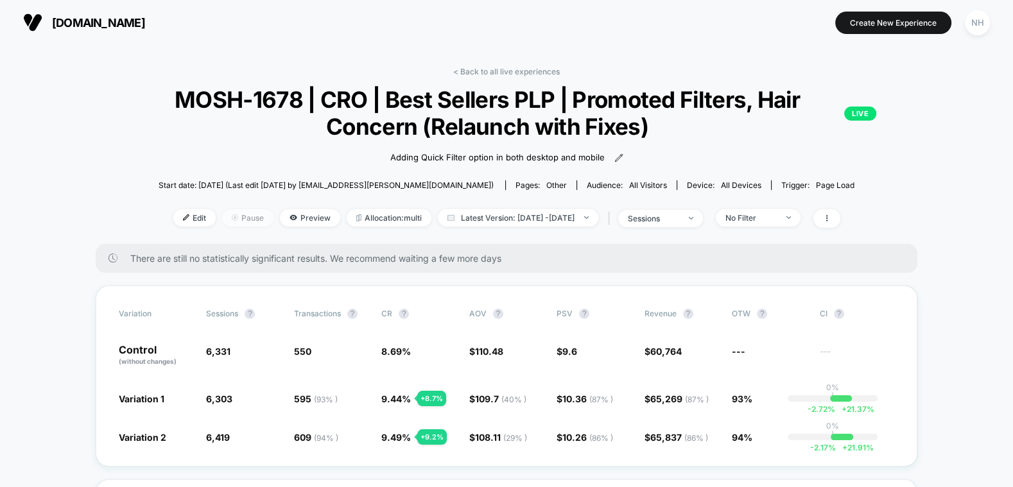
click at [222, 217] on span "Pause" at bounding box center [247, 217] width 51 height 17
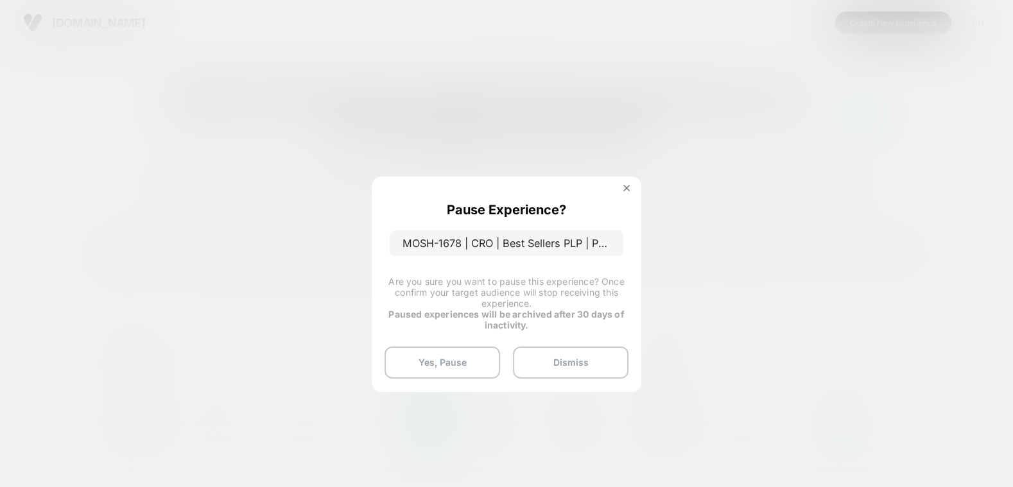
click at [554, 361] on button "Dismiss" at bounding box center [571, 363] width 116 height 32
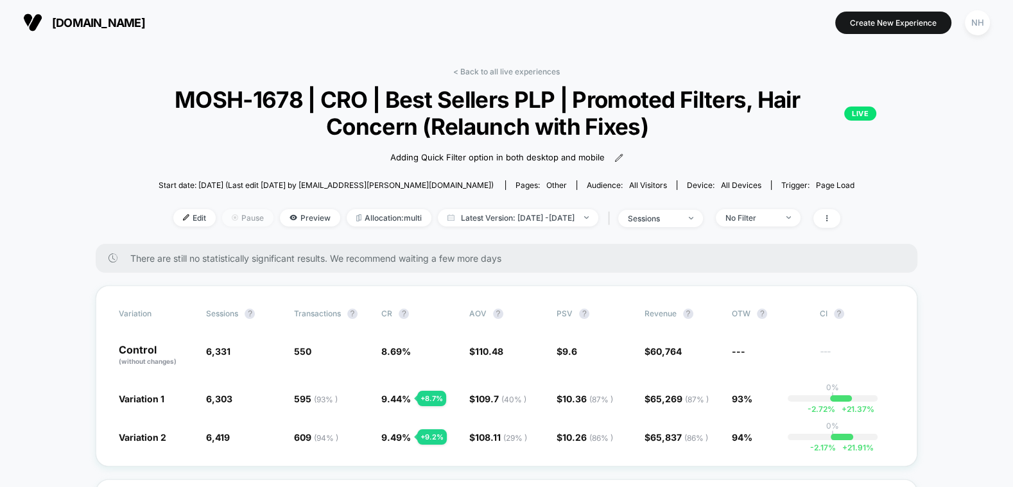
click at [229, 221] on span "Pause" at bounding box center [247, 217] width 51 height 17
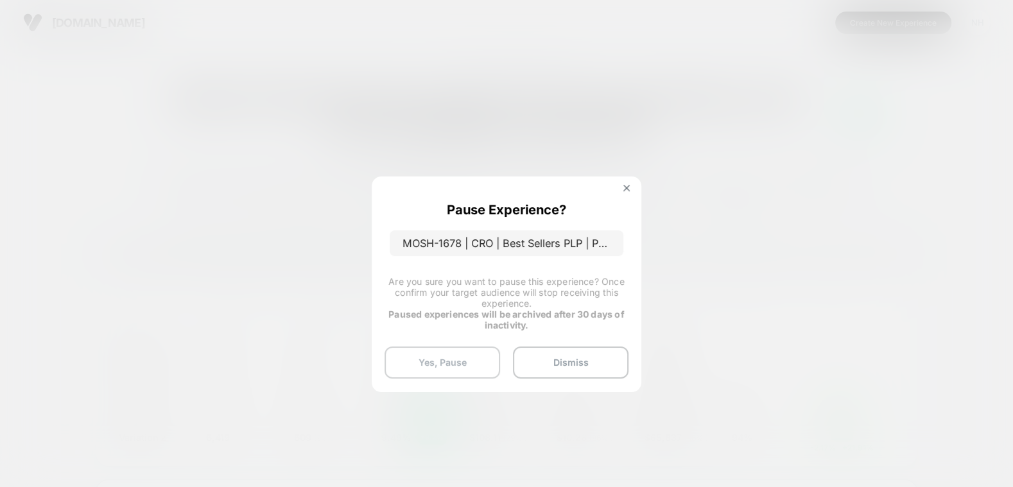
click at [457, 350] on button "Yes, Pause" at bounding box center [442, 363] width 116 height 32
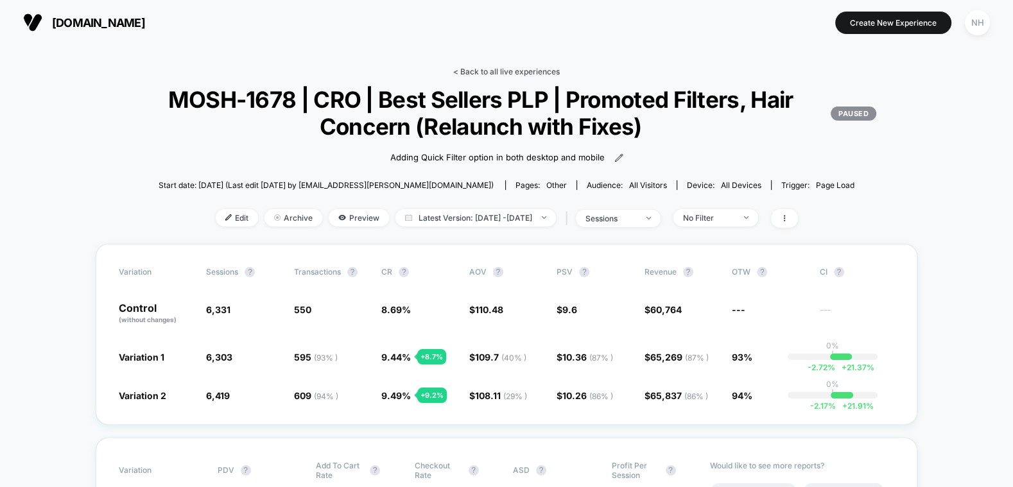
click at [465, 68] on link "< Back to all live experiences" at bounding box center [506, 72] width 107 height 10
